Goal: Find specific page/section: Find specific page/section

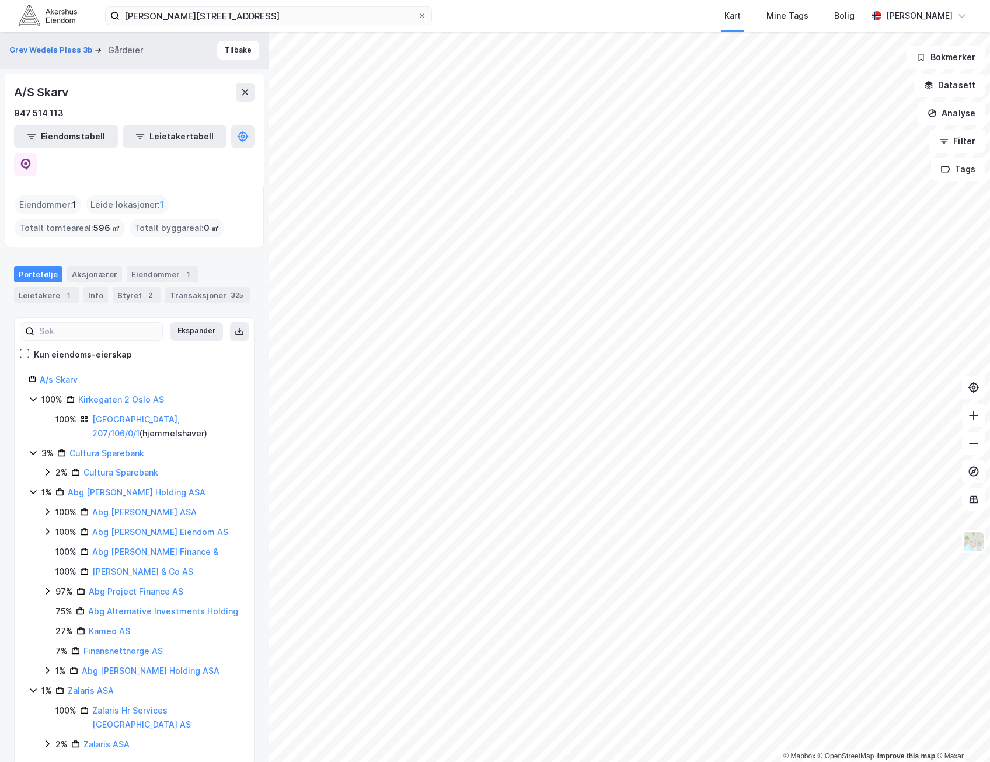
click at [260, 613] on div "© Mapbox © OpenStreetMap Improve this map © [PERSON_NAME] Wedels Plass 3b Gårde…" at bounding box center [495, 397] width 990 height 731
click at [266, 580] on div "© Mapbox © OpenStreetMap Improve this map © [PERSON_NAME] Wedels Plass 3b Gårde…" at bounding box center [495, 397] width 990 height 731
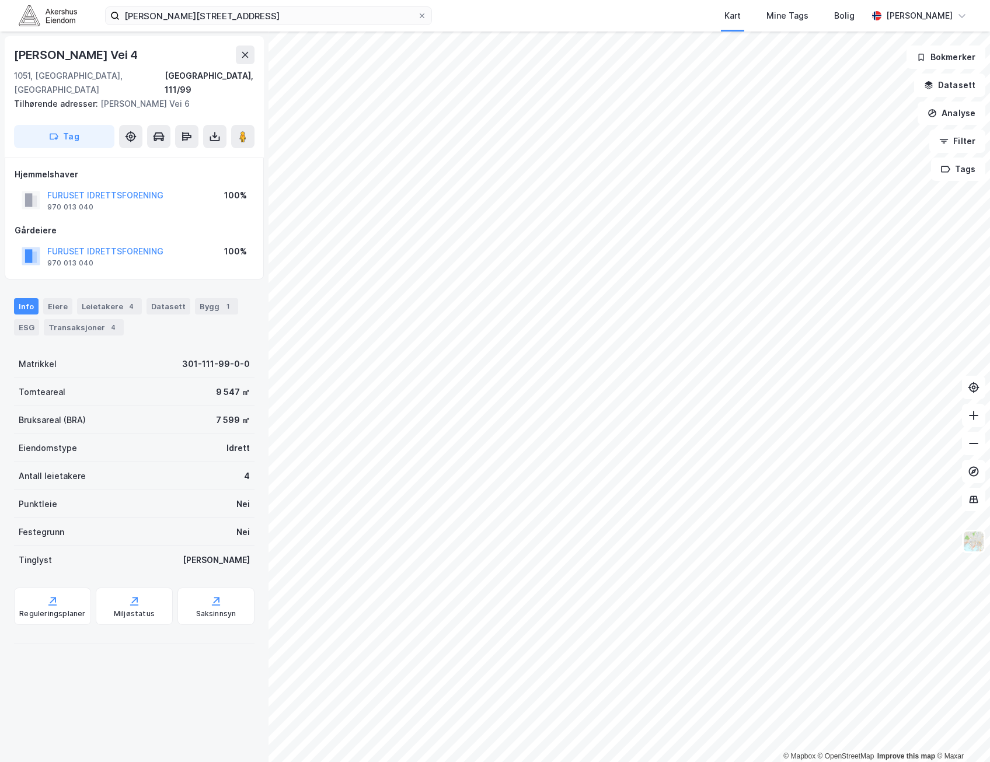
click at [213, 226] on div "Gårdeiere FURUSET IDRETTSFORENING 970 013 040 100%" at bounding box center [134, 247] width 239 height 47
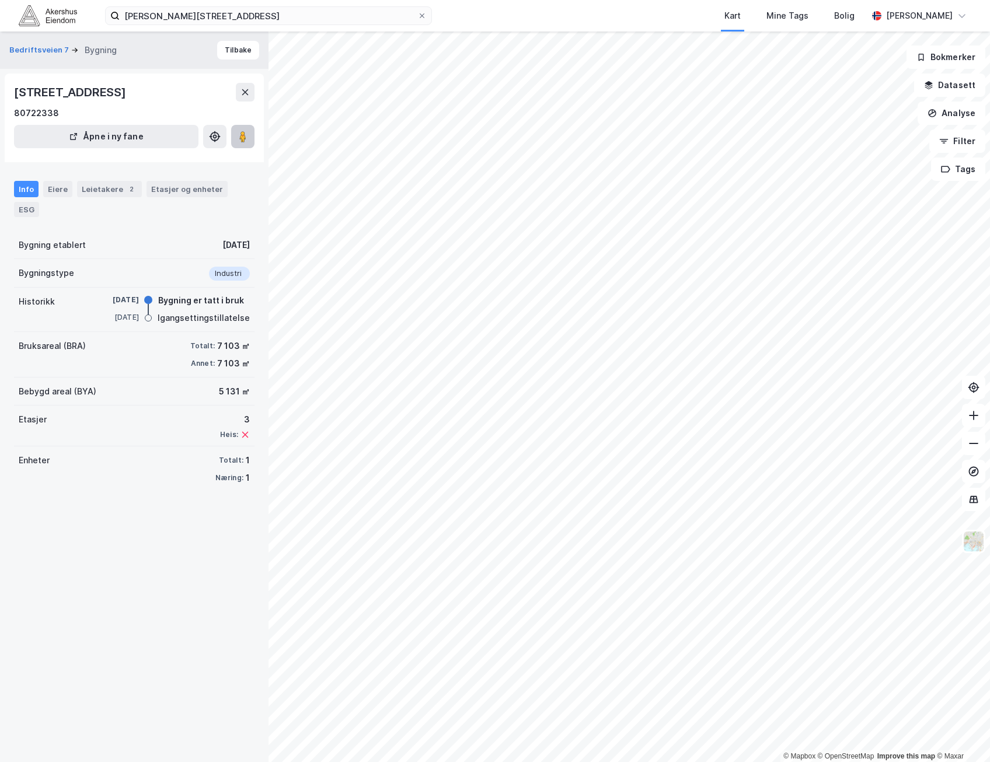
click at [235, 145] on button at bounding box center [242, 136] width 23 height 23
drag, startPoint x: 95, startPoint y: 93, endPoint x: -114, endPoint y: 95, distance: 208.4
click at [0, 95] on html "[PERSON_NAME][STREET_ADDRESS] Kart Mine Tags Bolig [PERSON_NAME] © Mapbox © Ope…" at bounding box center [495, 381] width 990 height 762
click at [35, 93] on div "[STREET_ADDRESS]" at bounding box center [71, 92] width 114 height 19
drag, startPoint x: 96, startPoint y: 91, endPoint x: 4, endPoint y: 95, distance: 92.9
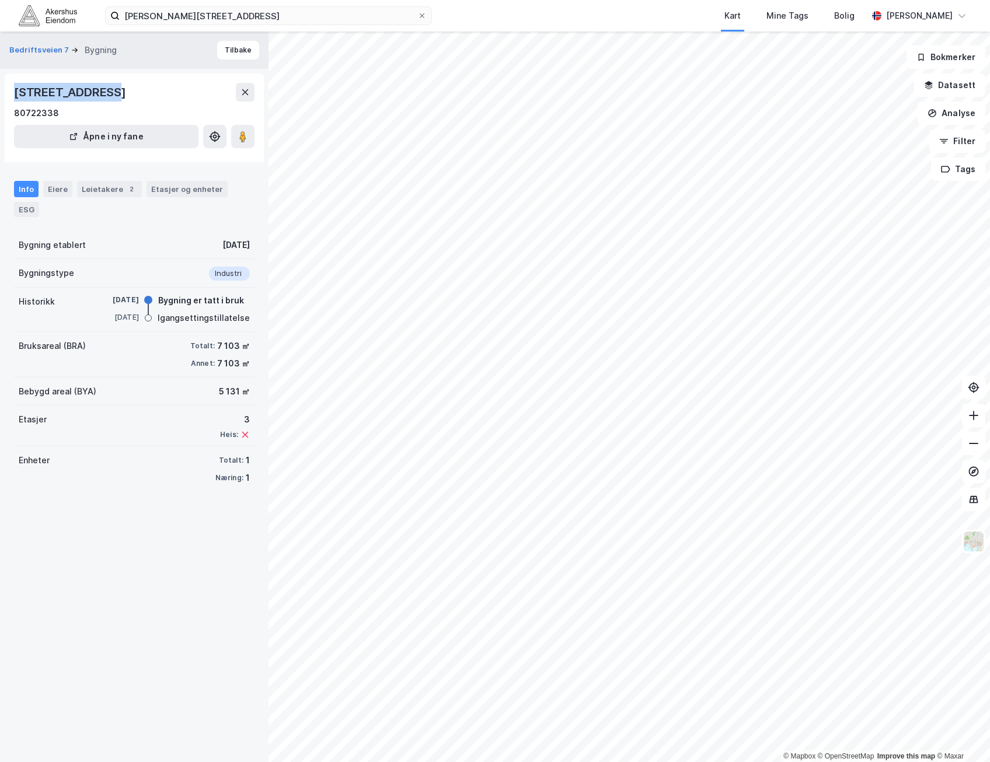
click at [4, 95] on div "Bedriftsveien 7 Bygning Tilbake [STREET_ADDRESS] 80722338 Åpne i ny fane Info E…" at bounding box center [134, 397] width 268 height 731
copy div "Bedriftsveien 7"
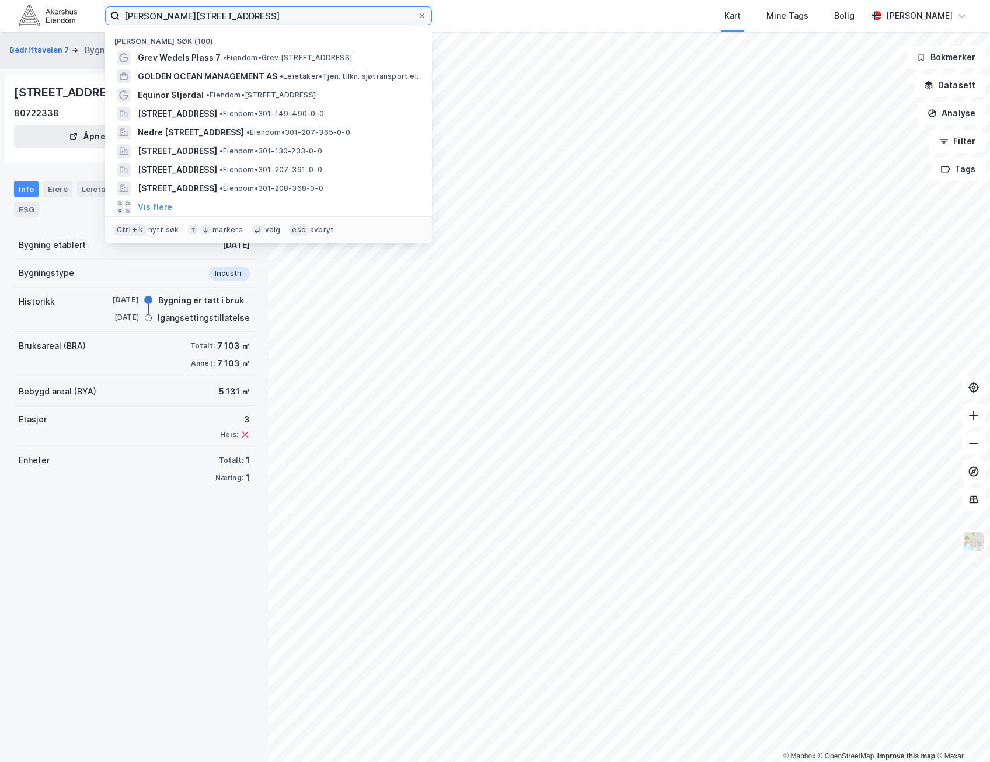
drag, startPoint x: 278, startPoint y: 18, endPoint x: -197, endPoint y: 29, distance: 474.6
click at [0, 29] on html "grev [PERSON_NAME] plass 7 Nylige søk (100) Grev Wedels Plass 7 • Eiendom • [ST…" at bounding box center [495, 381] width 990 height 762
paste input "[PERSON_NAME] plass"
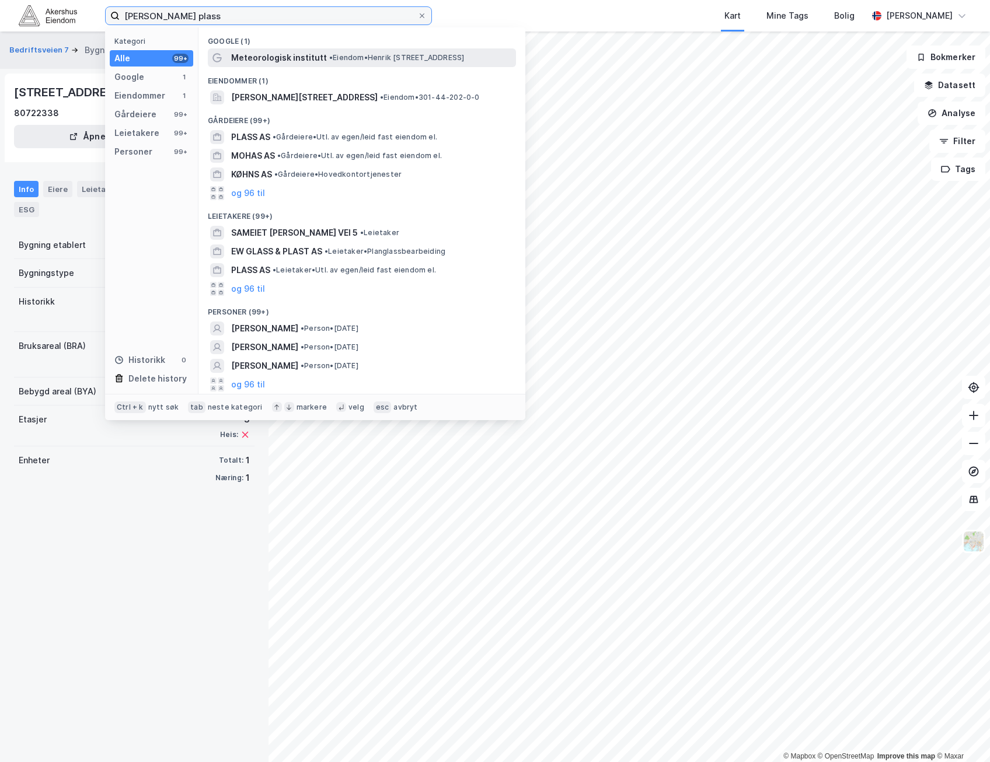
type input "[PERSON_NAME] plass"
click at [423, 58] on span "• Eiendom • [PERSON_NAME][STREET_ADDRESS]" at bounding box center [396, 57] width 135 height 9
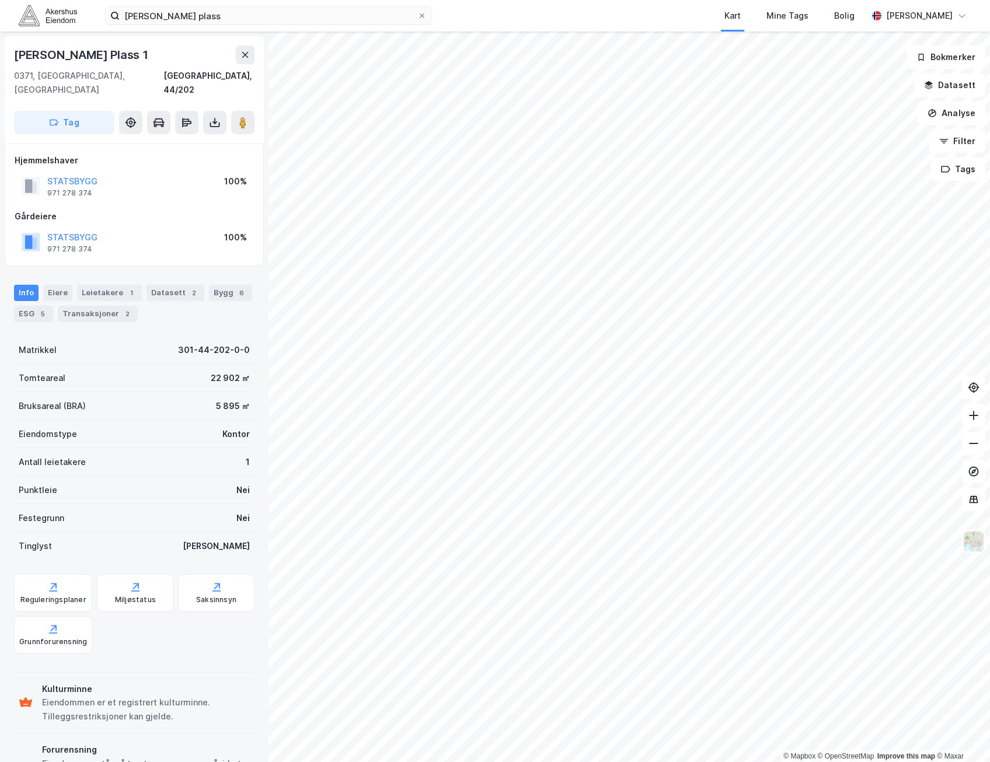
click at [62, 50] on div "[PERSON_NAME] Plass 1" at bounding box center [82, 55] width 137 height 19
copy div "[PERSON_NAME] Plass 1"
